Goal: Task Accomplishment & Management: Manage account settings

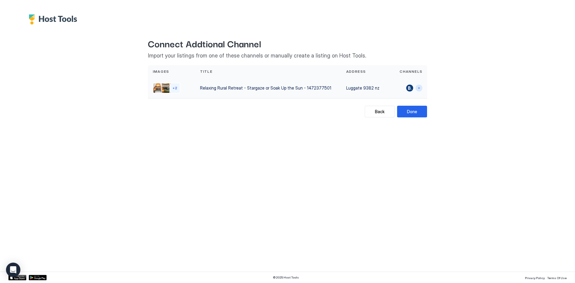
click at [418, 90] on button "Connect channels" at bounding box center [418, 88] width 7 height 7
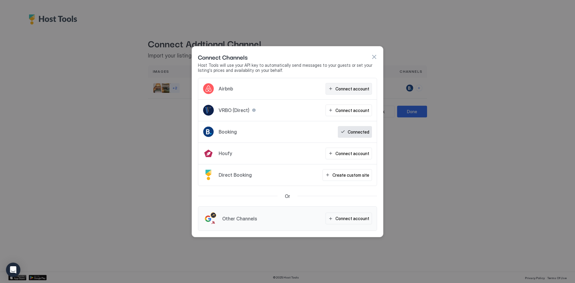
drag, startPoint x: 346, startPoint y: 89, endPoint x: 338, endPoint y: 89, distance: 7.5
click at [338, 89] on div "Connect account" at bounding box center [352, 89] width 34 height 6
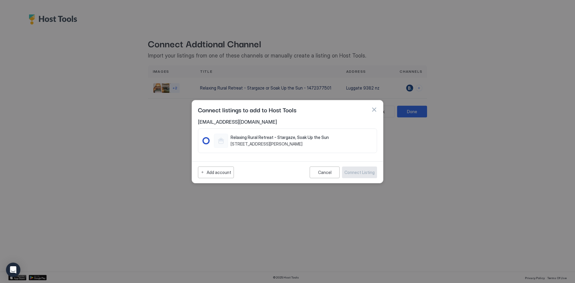
click at [205, 139] on div "1466452513823429051" at bounding box center [206, 141] width 6 height 6
click at [356, 171] on div "Connect Listing" at bounding box center [359, 172] width 30 height 6
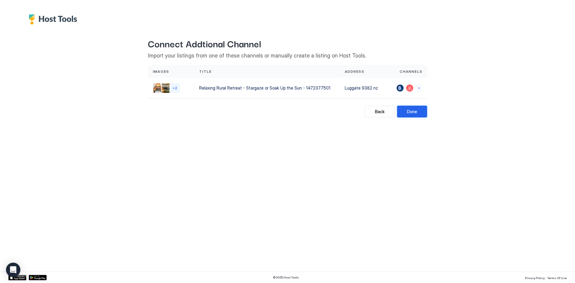
click at [408, 110] on div "Done" at bounding box center [412, 111] width 10 height 6
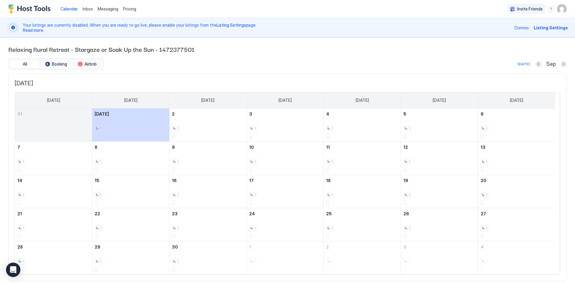
click at [541, 27] on span "Listing Settings" at bounding box center [550, 28] width 34 height 6
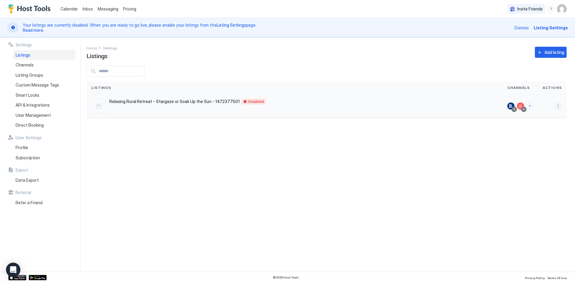
click at [557, 105] on button "More options" at bounding box center [557, 105] width 7 height 7
click at [532, 141] on span "Connect Channel" at bounding box center [546, 143] width 30 height 4
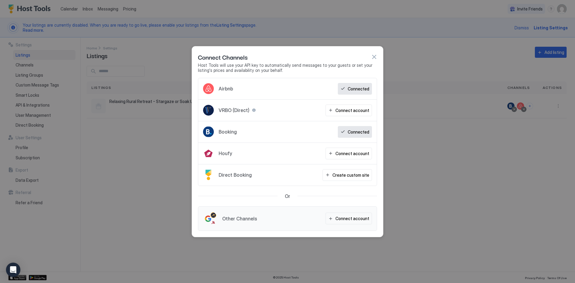
click at [374, 56] on button "button" at bounding box center [374, 57] width 6 height 6
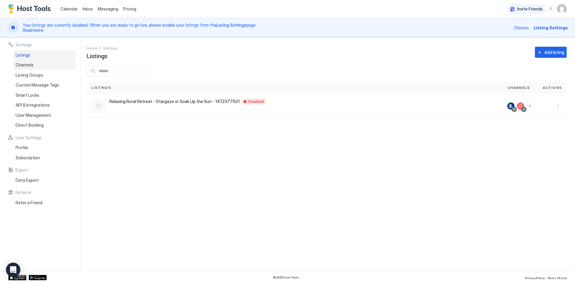
click at [30, 64] on span "Channels" at bounding box center [25, 64] width 18 height 5
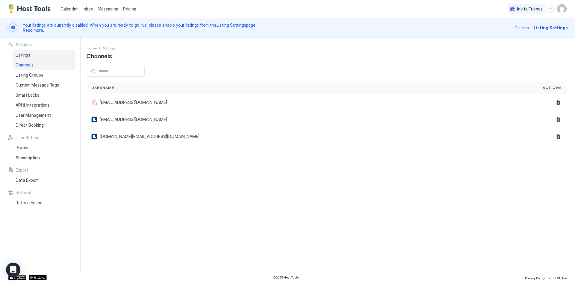
click at [22, 56] on span "Listings" at bounding box center [23, 54] width 15 height 5
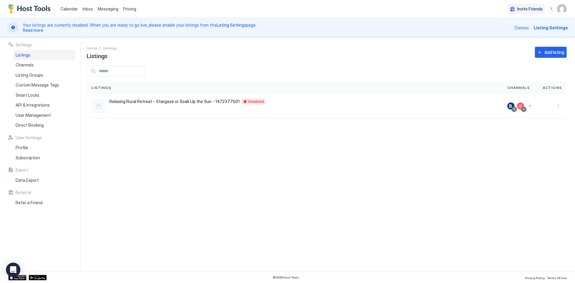
click at [22, 56] on span "Listings" at bounding box center [23, 54] width 15 height 5
drag, startPoint x: 240, startPoint y: 100, endPoint x: 228, endPoint y: 115, distance: 19.2
click at [228, 115] on div "Relaxing Rural Retreat - Stargaze or Soak Up the Sun - 1472377501 Luggate 9382 …" at bounding box center [294, 106] width 416 height 24
click at [242, 101] on div "Disabled" at bounding box center [253, 101] width 23 height 5
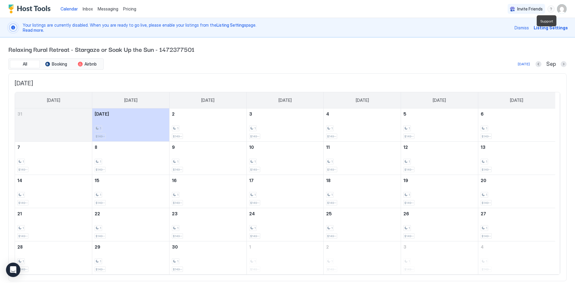
click at [547, 9] on div "menu" at bounding box center [550, 8] width 7 height 7
drag, startPoint x: 37, startPoint y: 27, endPoint x: 37, endPoint y: 31, distance: 3.3
drag, startPoint x: 37, startPoint y: 31, endPoint x: 30, endPoint y: 32, distance: 6.4
click at [30, 32] on div at bounding box center [287, 141] width 575 height 283
click at [30, 31] on span "Read more." at bounding box center [33, 30] width 21 height 5
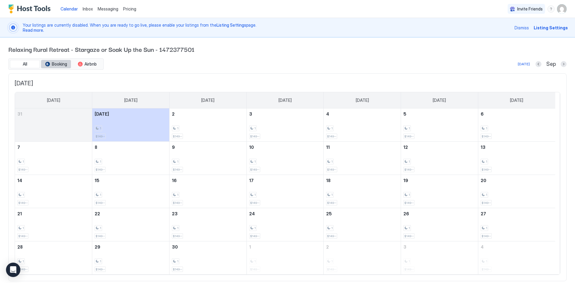
click at [48, 65] on div "tab-group" at bounding box center [47, 64] width 5 height 5
click at [543, 30] on span "Listing Settings" at bounding box center [550, 28] width 34 height 6
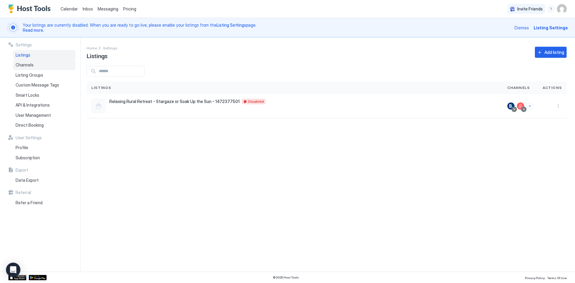
click at [23, 65] on span "Channels" at bounding box center [25, 64] width 18 height 5
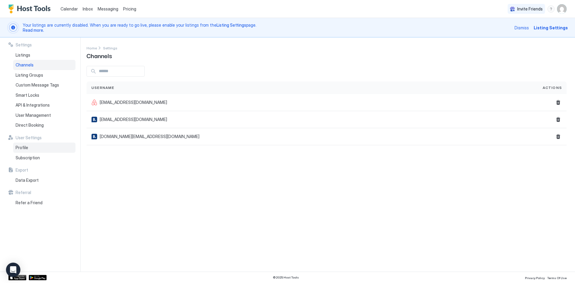
click at [24, 149] on span "Profile" at bounding box center [22, 147] width 13 height 5
